Goal: Check status: Check status

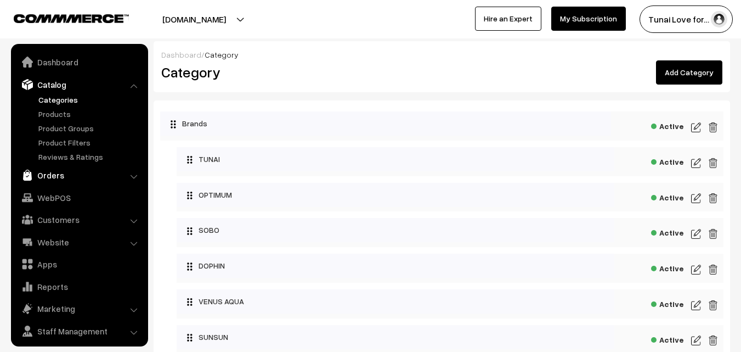
click at [53, 173] on link "Orders" at bounding box center [79, 175] width 131 height 20
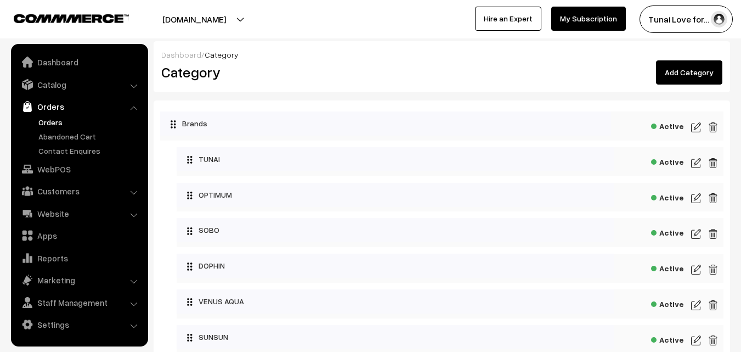
click at [57, 122] on link "Orders" at bounding box center [90, 122] width 109 height 12
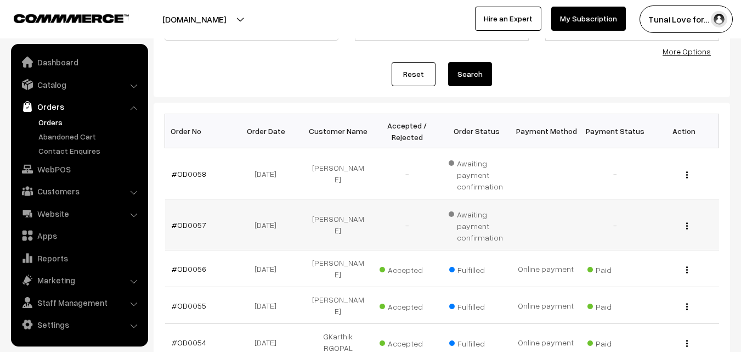
scroll to position [165, 0]
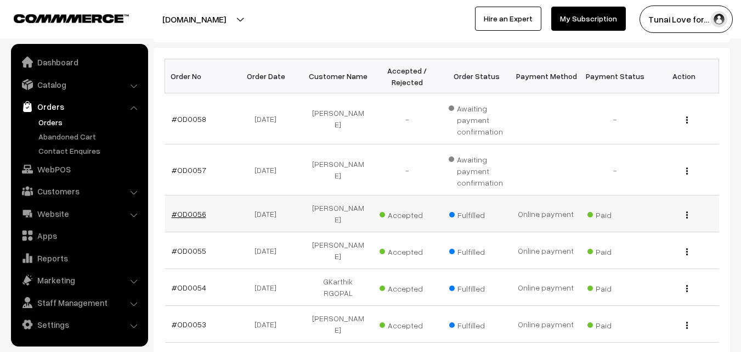
click at [192, 210] on link "#OD0056" at bounding box center [189, 213] width 35 height 9
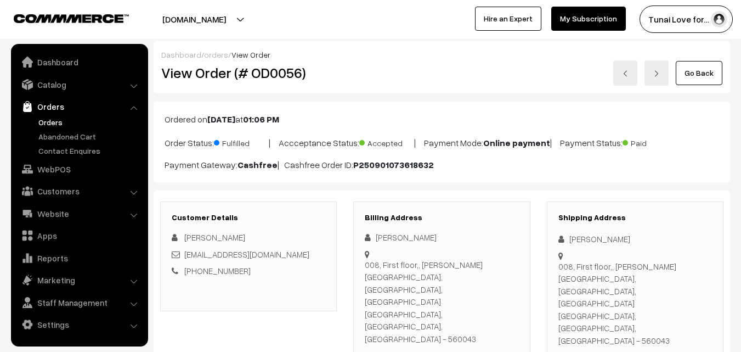
click at [46, 121] on link "Orders" at bounding box center [90, 122] width 109 height 12
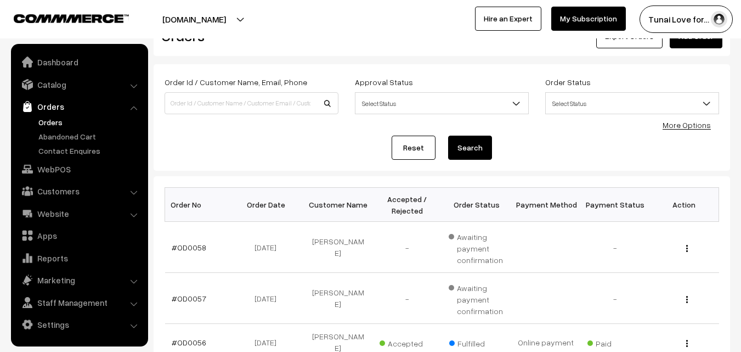
scroll to position [55, 0]
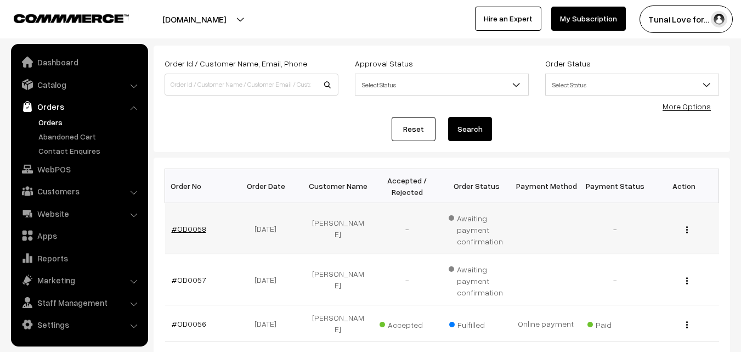
click at [199, 228] on link "#OD0058" at bounding box center [189, 228] width 35 height 9
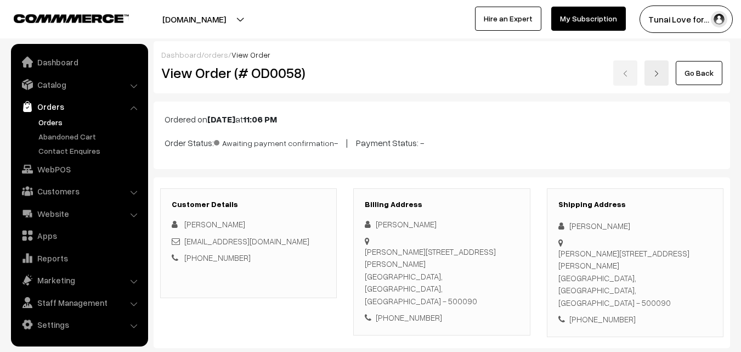
click at [52, 116] on link "Orders" at bounding box center [90, 122] width 109 height 12
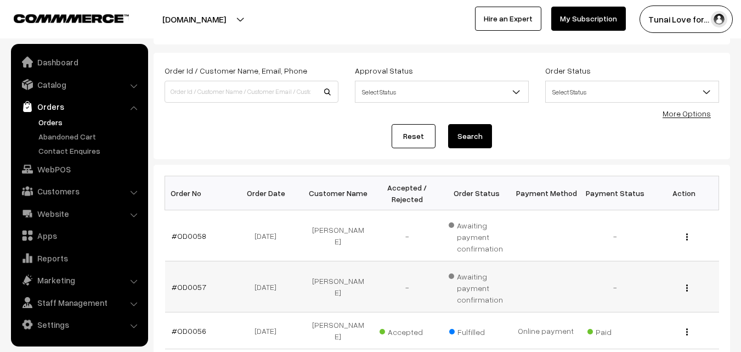
scroll to position [110, 0]
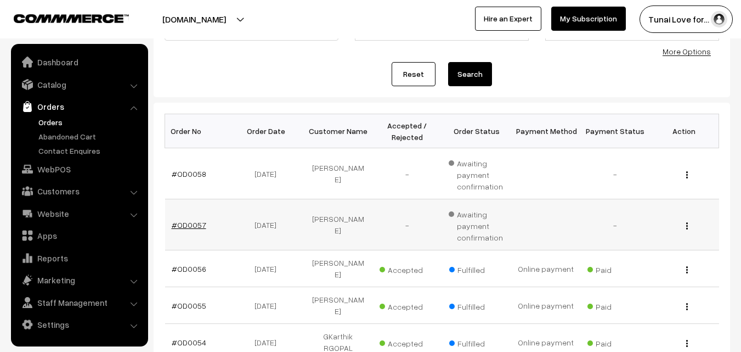
click at [186, 226] on link "#OD0057" at bounding box center [189, 224] width 35 height 9
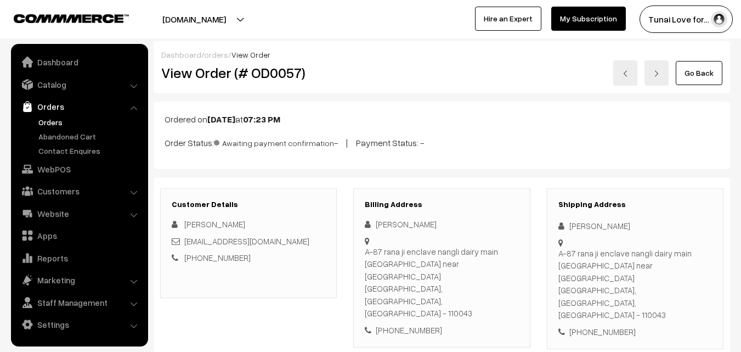
click at [55, 121] on link "Orders" at bounding box center [90, 122] width 109 height 12
